Goal: Information Seeking & Learning: Find specific fact

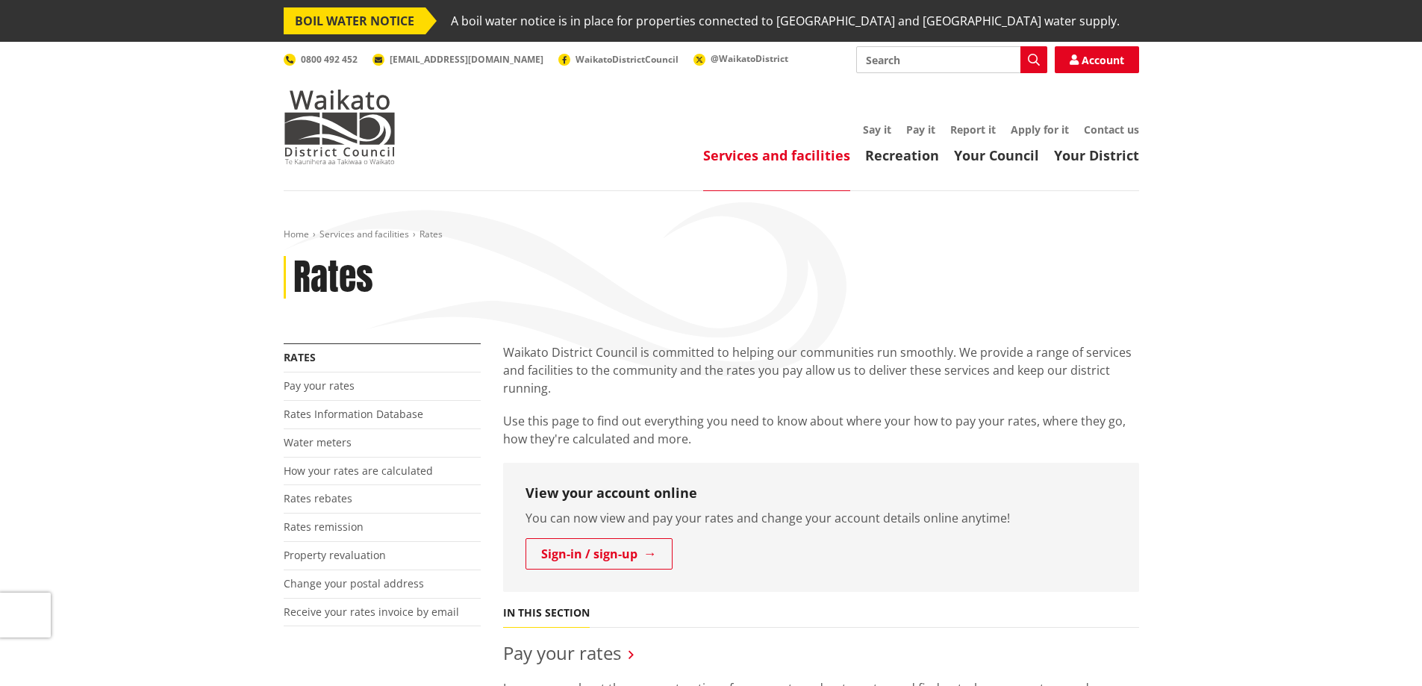
click at [365, 415] on link "Rates Information Database" at bounding box center [354, 414] width 140 height 14
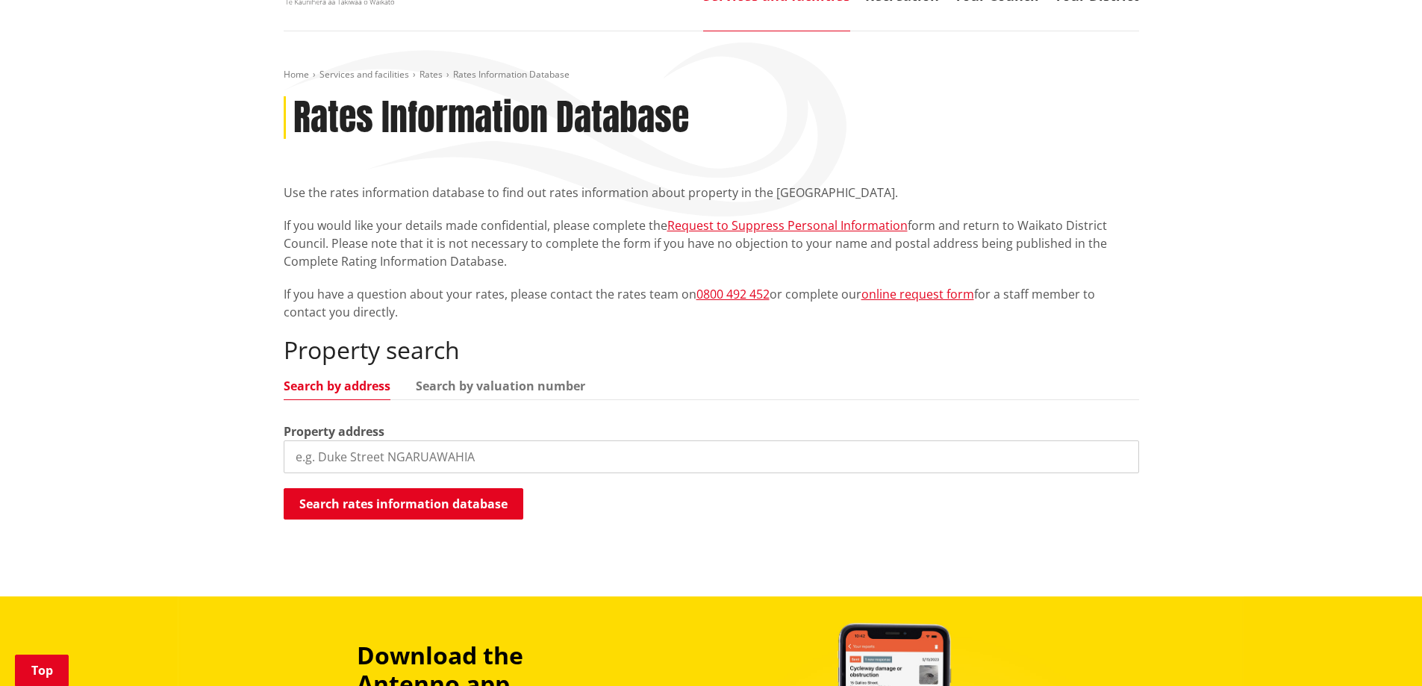
scroll to position [224, 0]
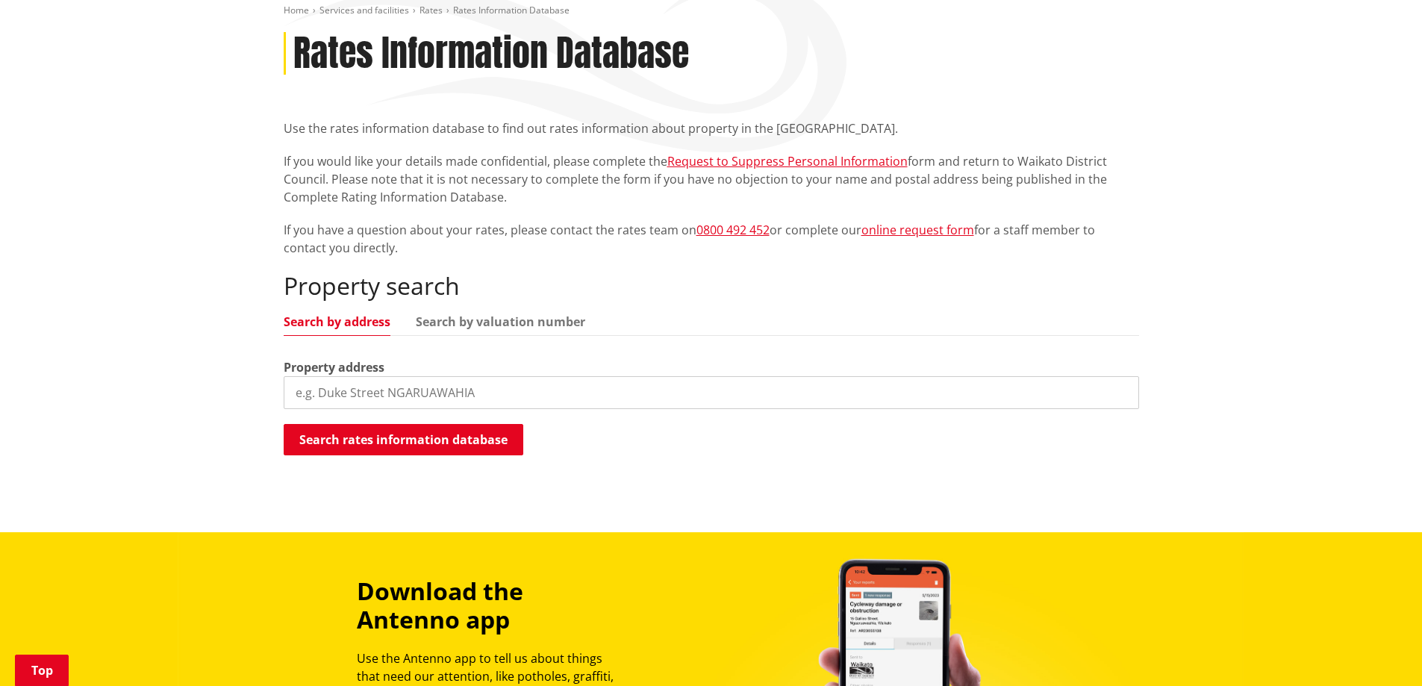
click at [322, 387] on input "search" at bounding box center [711, 392] width 855 height 33
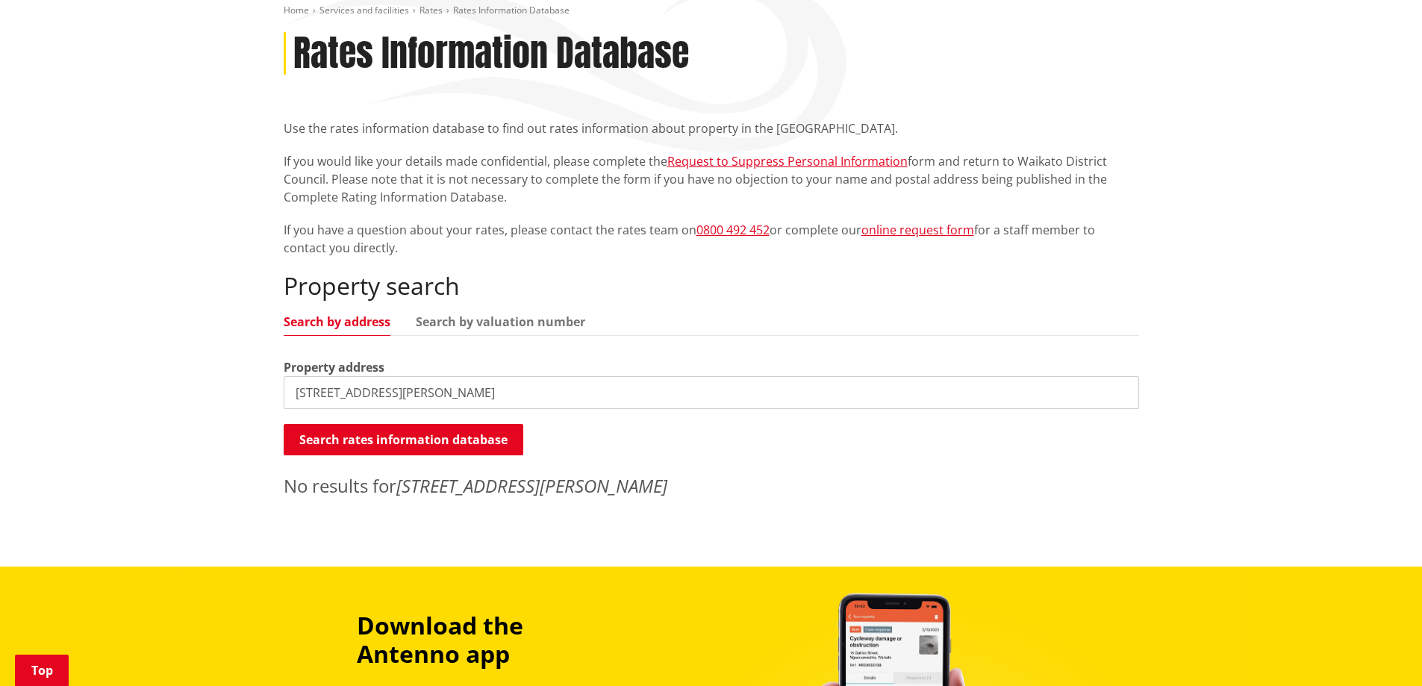
click at [375, 389] on input "31 Thomas St Ngaruawahia" at bounding box center [711, 392] width 855 height 33
drag, startPoint x: 493, startPoint y: 442, endPoint x: 513, endPoint y: 431, distance: 22.7
click at [493, 441] on button "Search rates information database" at bounding box center [404, 439] width 240 height 31
drag, startPoint x: 369, startPoint y: 393, endPoint x: 384, endPoint y: 384, distance: 17.7
click at [370, 393] on input "31 Thomas St, Ngaruawahia" at bounding box center [711, 392] width 855 height 33
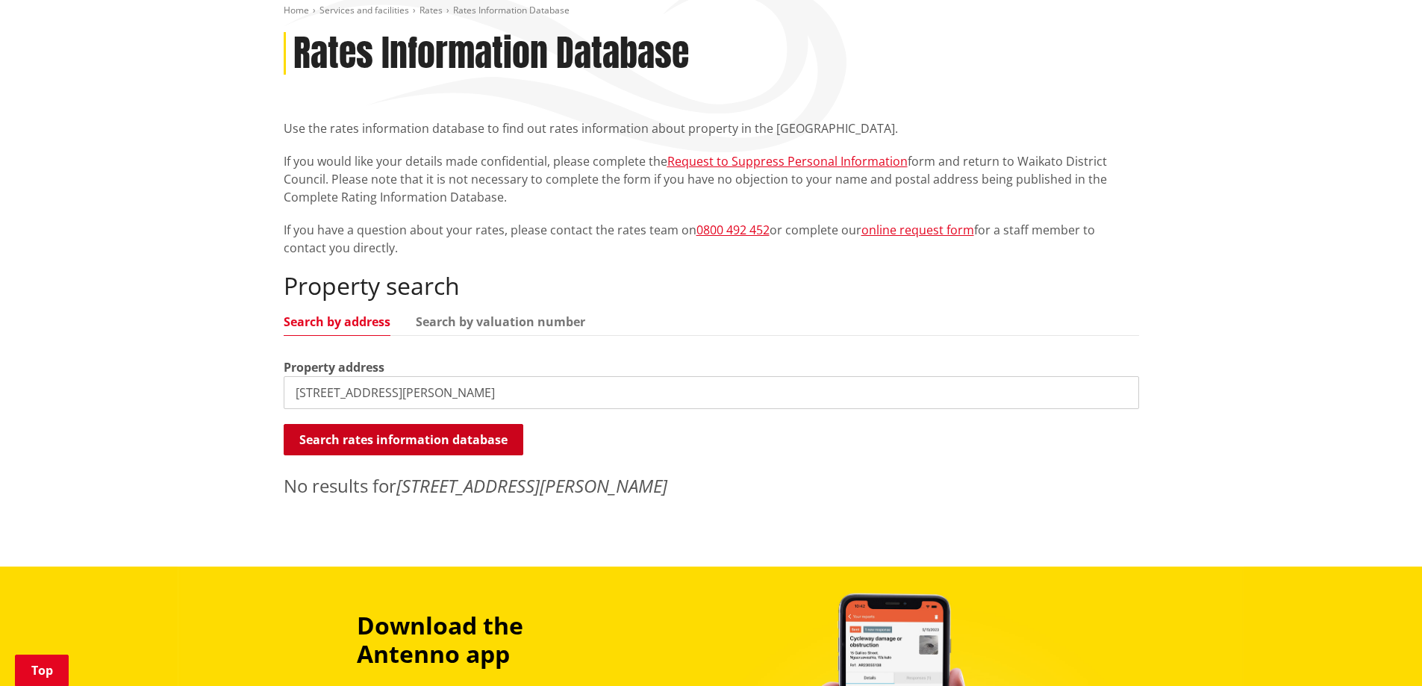
click at [446, 436] on button "Search rates information database" at bounding box center [404, 439] width 240 height 31
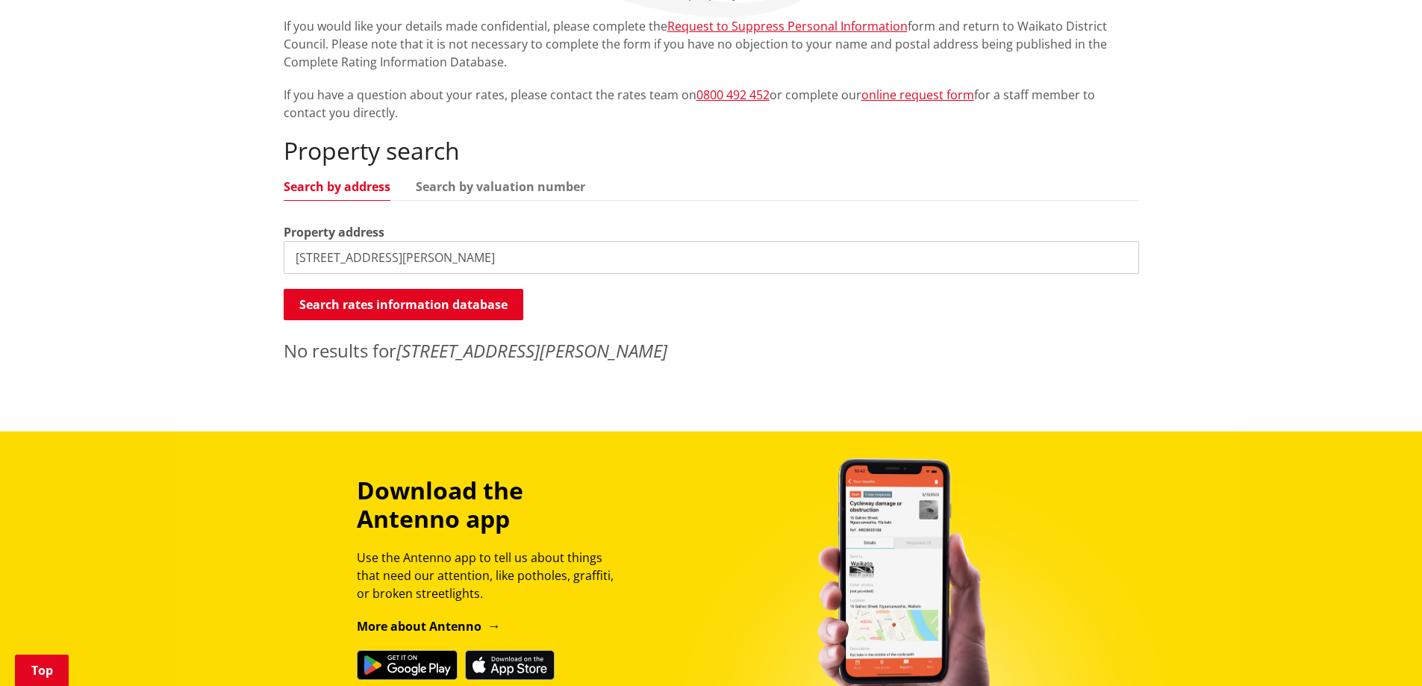
scroll to position [373, 0]
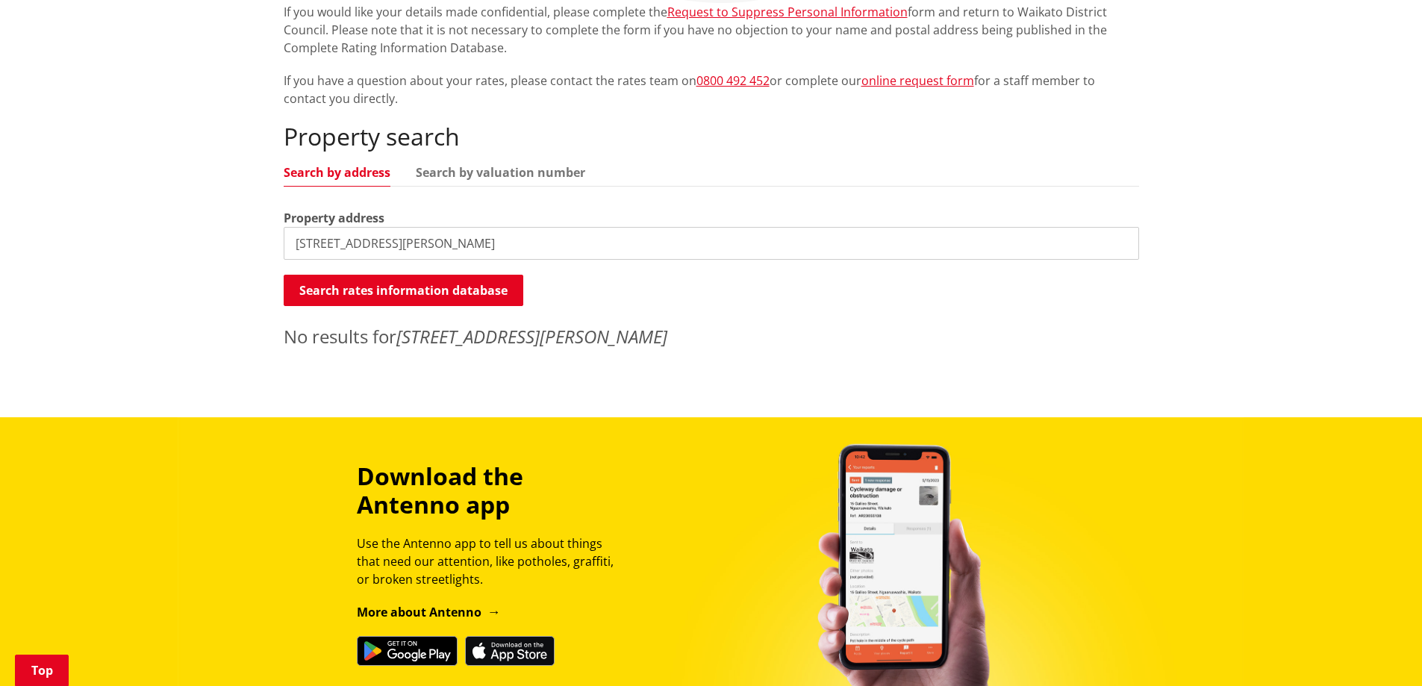
click at [475, 247] on input "31 Thomas Street, Ngaruawahia" at bounding box center [711, 243] width 855 height 33
type input "31 Thomas Street"
click at [411, 289] on button "Search rates information database" at bounding box center [404, 290] width 240 height 31
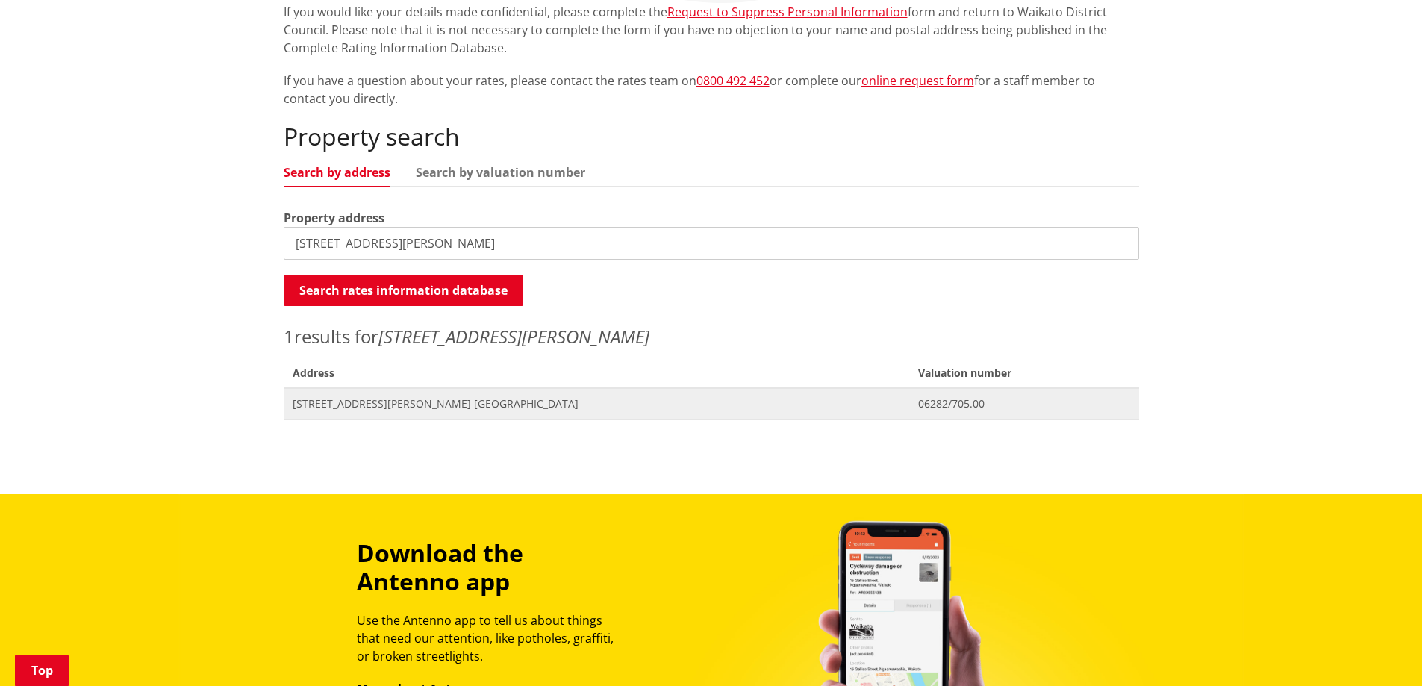
click at [387, 401] on span "31 Thomas Street NGARUAWAHIA" at bounding box center [597, 403] width 608 height 15
